Goal: Transaction & Acquisition: Purchase product/service

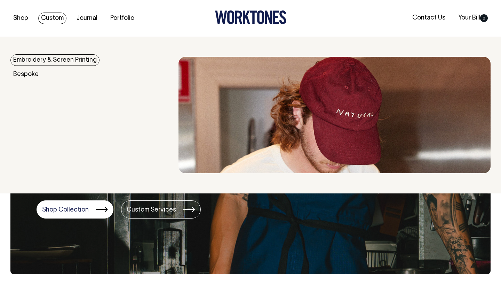
click at [56, 18] on link "Custom" at bounding box center [52, 18] width 28 height 11
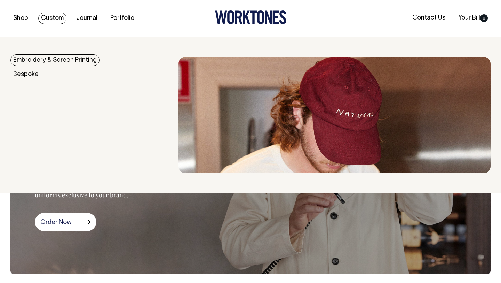
click at [44, 60] on link "Embroidery & Screen Printing" at bounding box center [54, 59] width 89 height 11
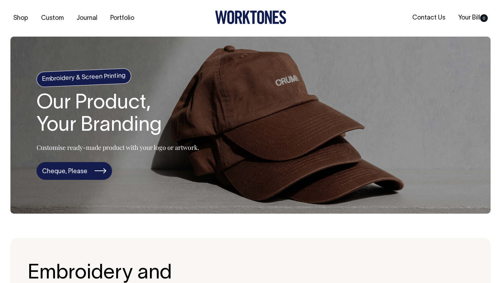
click at [83, 174] on link "Cheque, Please" at bounding box center [75, 171] width 76 height 18
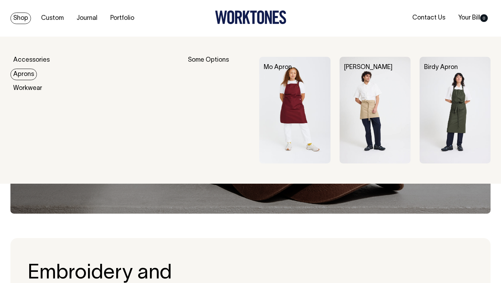
click at [26, 77] on link "Aprons" at bounding box center [23, 74] width 26 height 11
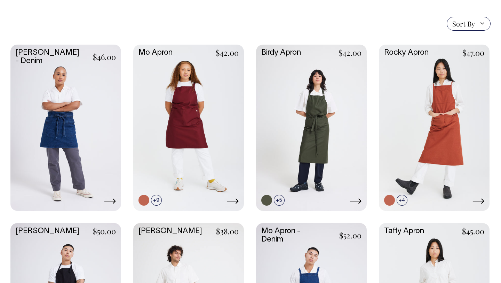
scroll to position [170, 0]
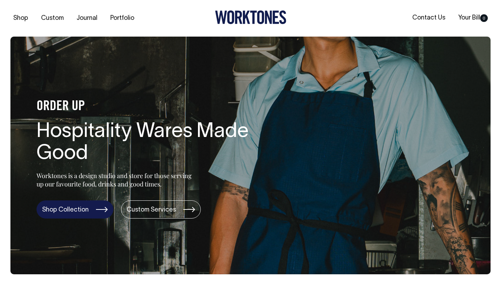
click at [81, 206] on link "Shop Collection" at bounding box center [75, 209] width 77 height 18
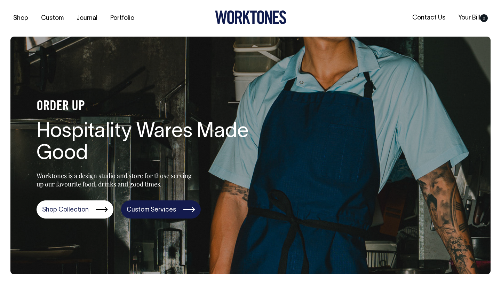
click at [148, 207] on link "Custom Services" at bounding box center [161, 209] width 80 height 18
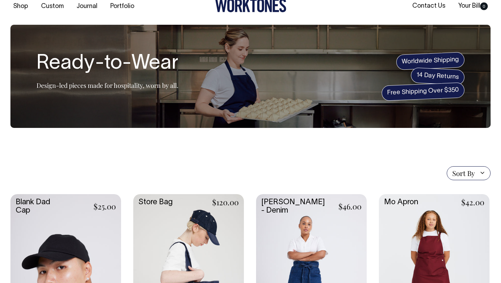
scroll to position [18, 0]
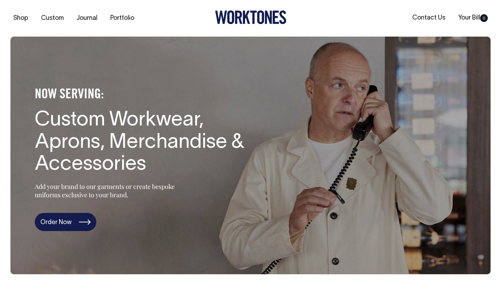
click at [76, 221] on link "Order Now" at bounding box center [66, 222] width 62 height 18
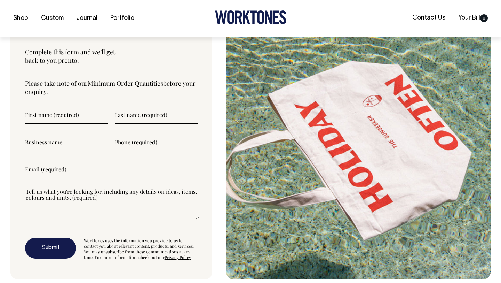
scroll to position [2301, 0]
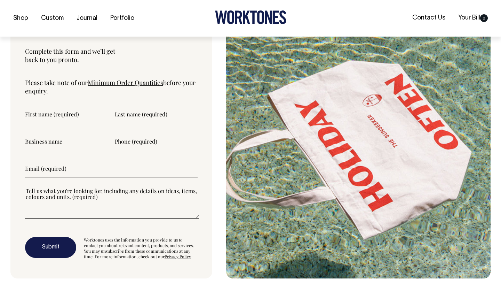
click at [157, 83] on link "Minimum Order Quantities" at bounding box center [126, 82] width 76 height 8
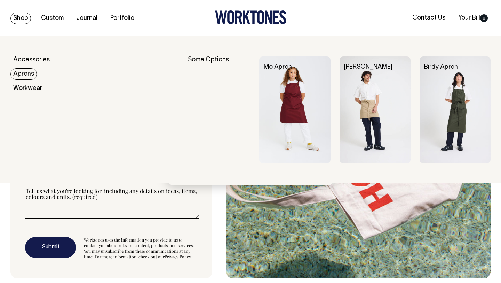
click at [26, 76] on link "Aprons" at bounding box center [23, 73] width 26 height 11
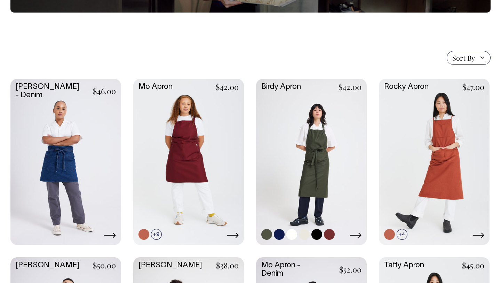
scroll to position [136, 0]
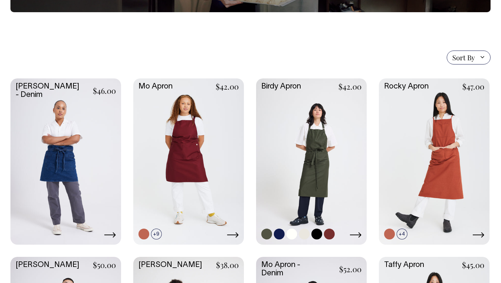
click at [297, 131] on link at bounding box center [311, 160] width 111 height 165
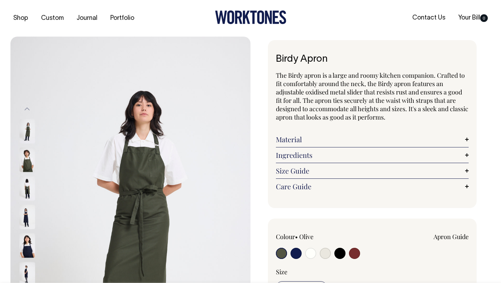
click at [22, 186] on img at bounding box center [27, 188] width 16 height 24
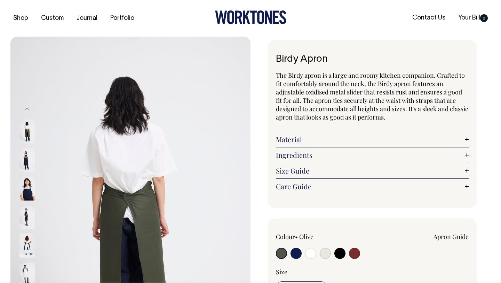
click at [27, 213] on img at bounding box center [27, 216] width 16 height 24
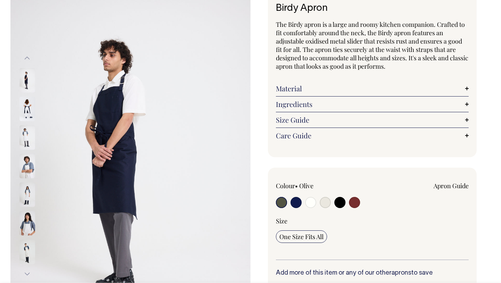
scroll to position [51, 0]
click at [283, 206] on input "radio" at bounding box center [281, 201] width 11 height 11
click at [283, 202] on input "radio" at bounding box center [281, 201] width 11 height 11
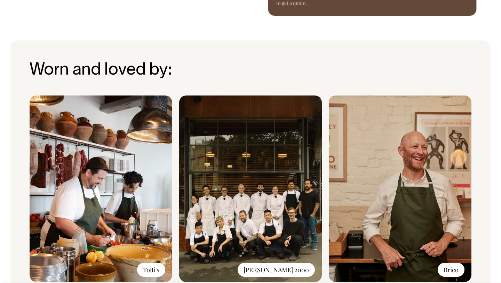
scroll to position [509, 0]
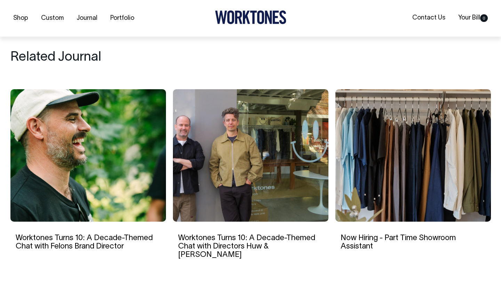
scroll to position [2011, 0]
click at [124, 21] on link "Portfolio" at bounding box center [123, 18] width 30 height 11
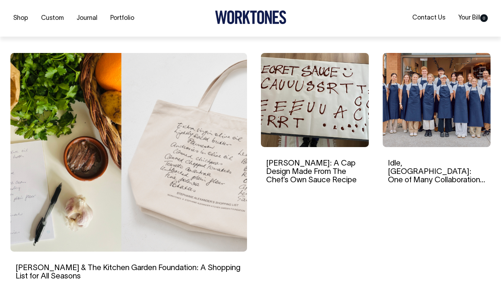
scroll to position [192, 0]
click at [428, 90] on img at bounding box center [437, 100] width 108 height 94
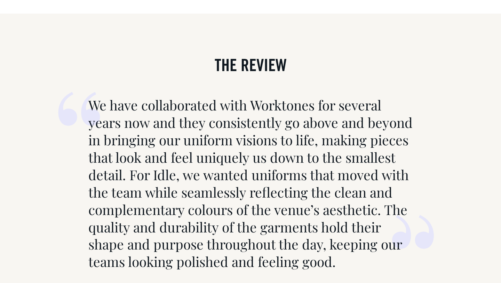
scroll to position [2728, 0]
